Goal: Find specific page/section: Find specific page/section

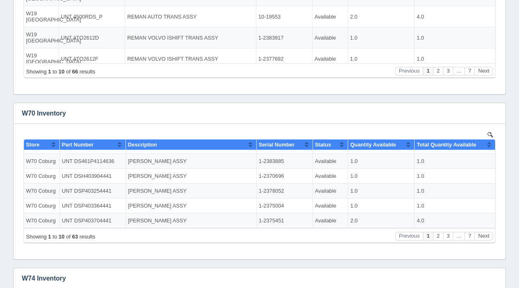
scroll to position [132, 0]
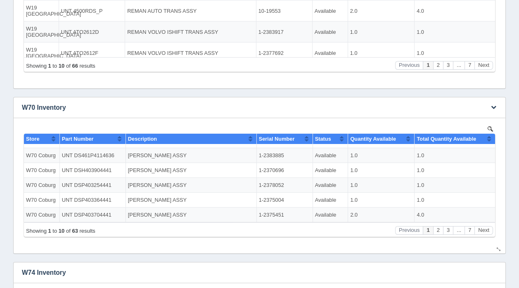
click at [491, 126] on img at bounding box center [489, 128] width 5 height 5
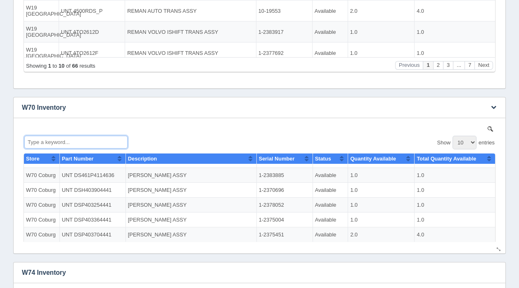
click at [64, 142] on input "Type a keyword..." at bounding box center [75, 141] width 103 height 13
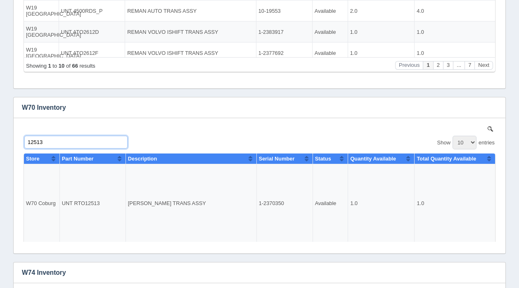
scroll to position [276, 0]
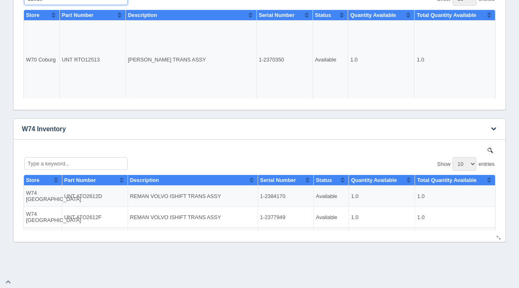
type input "12513"
click at [487, 149] on img at bounding box center [489, 149] width 5 height 5
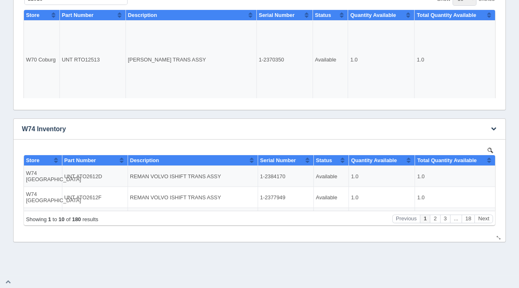
click at [488, 147] on img at bounding box center [489, 149] width 5 height 5
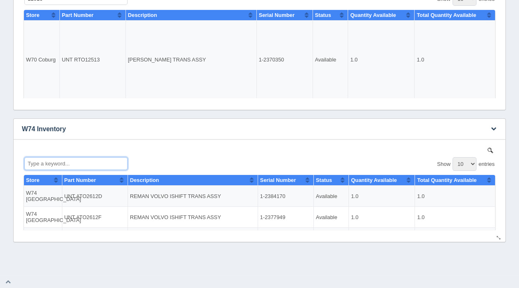
click at [51, 164] on input "Type a keyword..." at bounding box center [75, 163] width 103 height 13
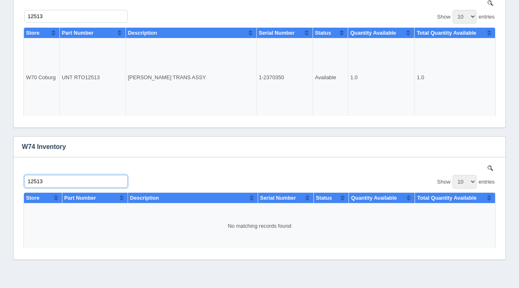
scroll to position [24, 0]
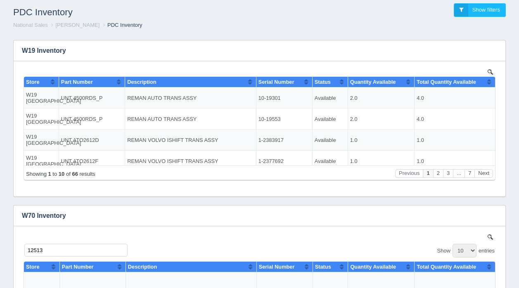
type input "12513"
